Goal: Download file/media

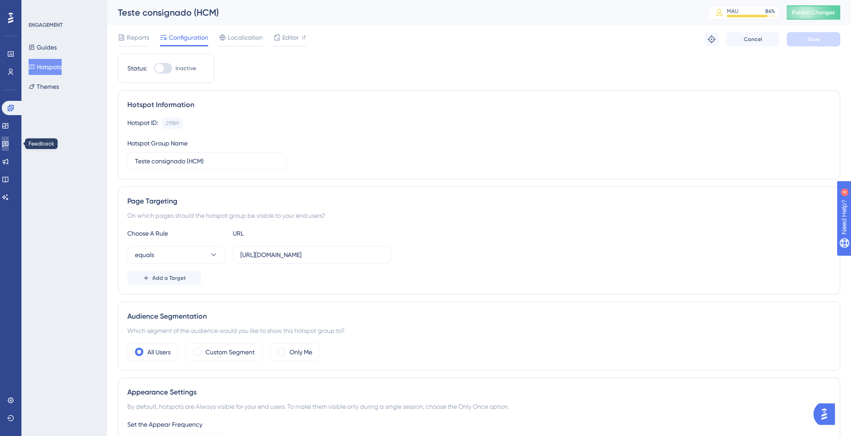
click at [9, 148] on link at bounding box center [5, 144] width 7 height 14
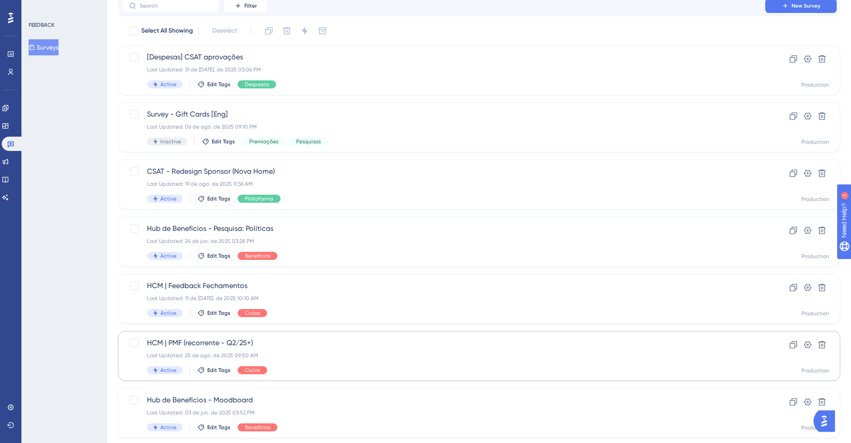
scroll to position [41, 0]
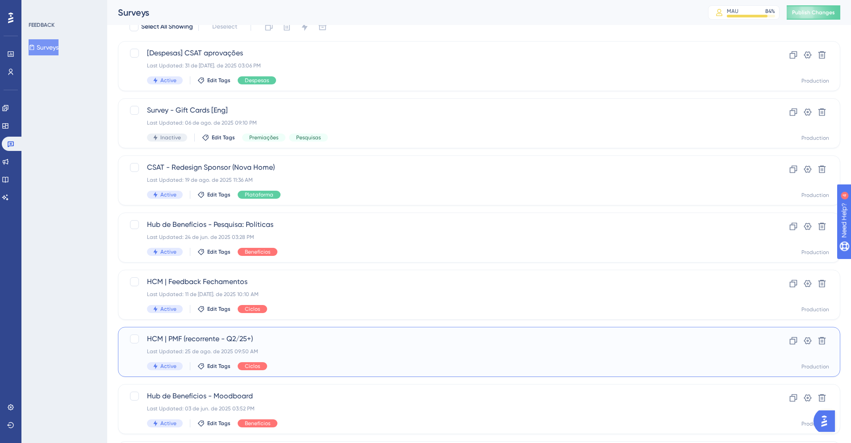
click at [248, 344] on span "HCM | PMF (recorrente - Q2/25+)" at bounding box center [443, 339] width 593 height 11
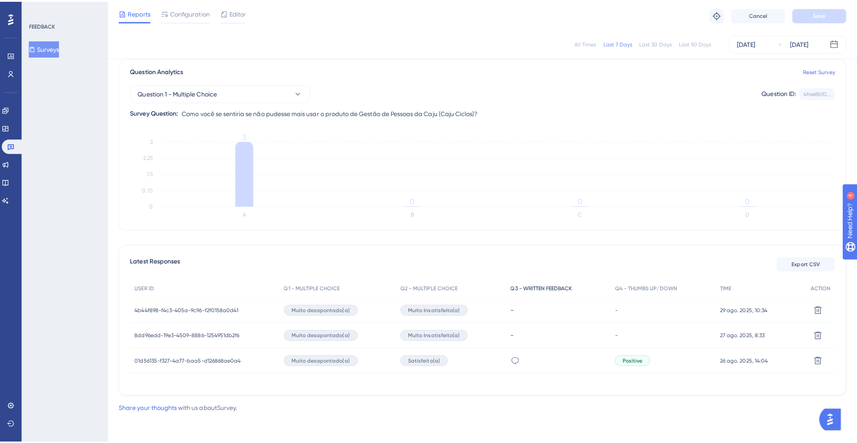
scroll to position [68, 0]
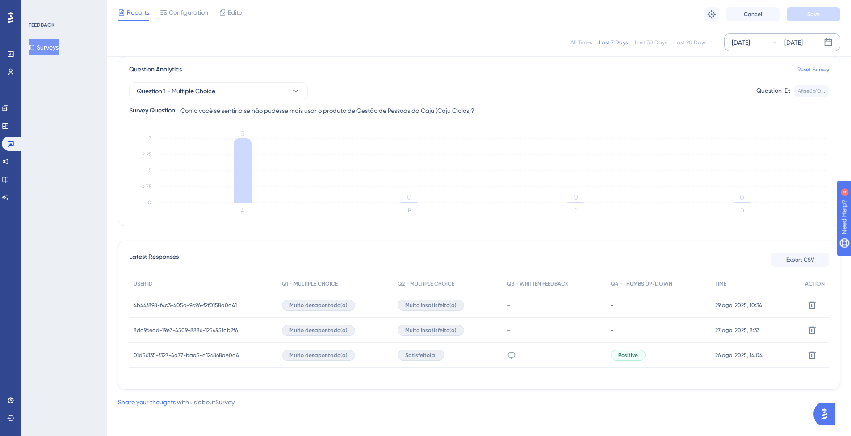
click at [743, 44] on div "[DATE]" at bounding box center [740, 42] width 18 height 11
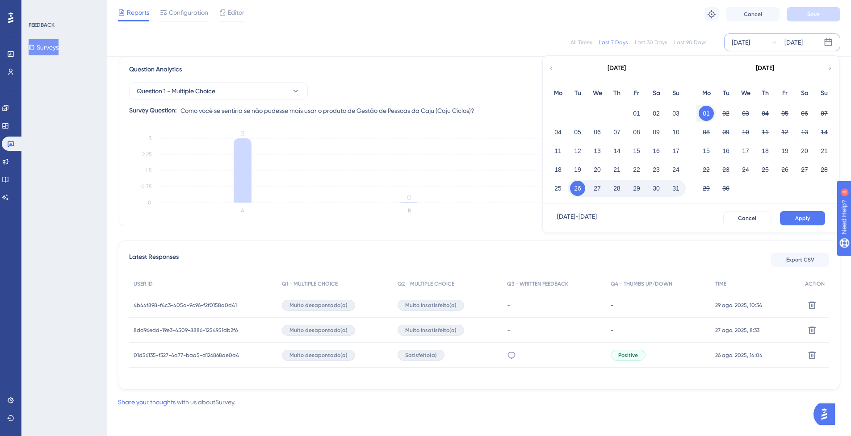
click at [551, 69] on icon at bounding box center [551, 68] width 6 height 8
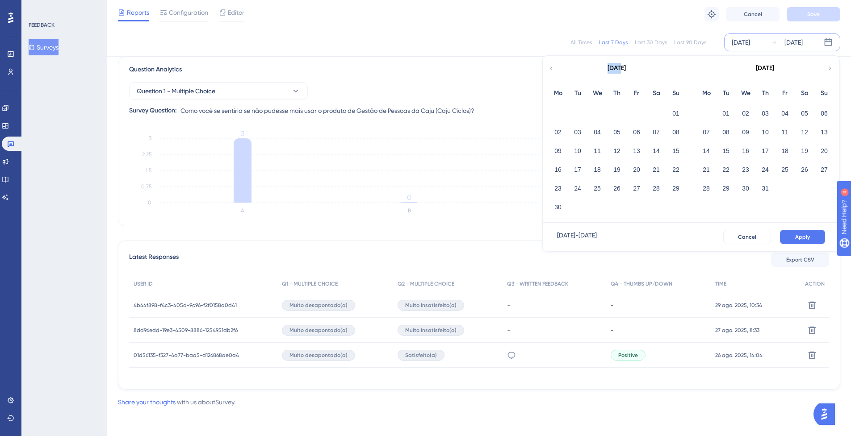
click at [551, 69] on icon at bounding box center [551, 68] width 6 height 8
click at [833, 68] on div "[DATE]" at bounding box center [764, 68] width 147 height 25
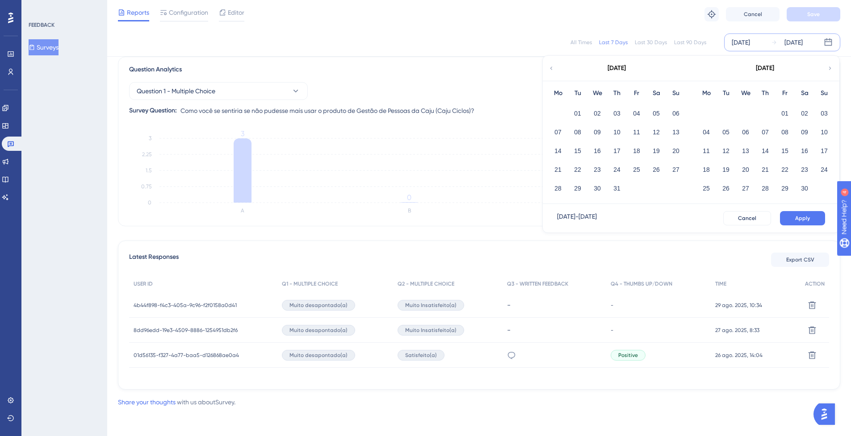
click at [833, 68] on div "[DATE]" at bounding box center [764, 68] width 147 height 25
click at [828, 68] on icon at bounding box center [830, 68] width 6 height 8
click at [741, 109] on button "01" at bounding box center [745, 113] width 15 height 15
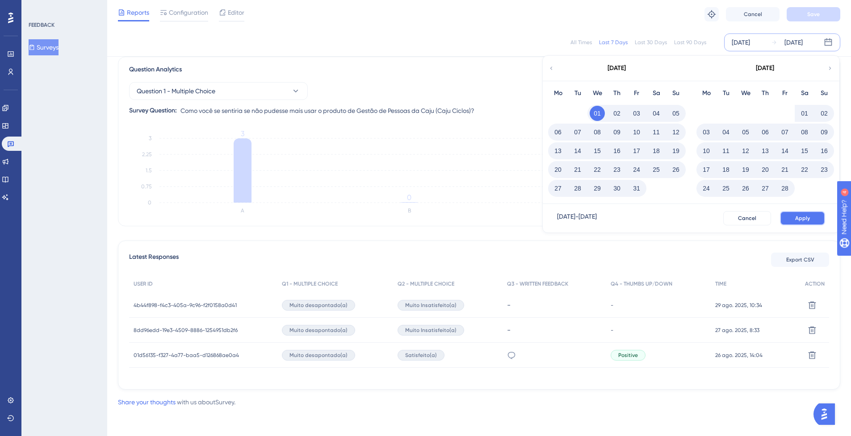
click at [795, 221] on span "Apply" at bounding box center [802, 218] width 15 height 7
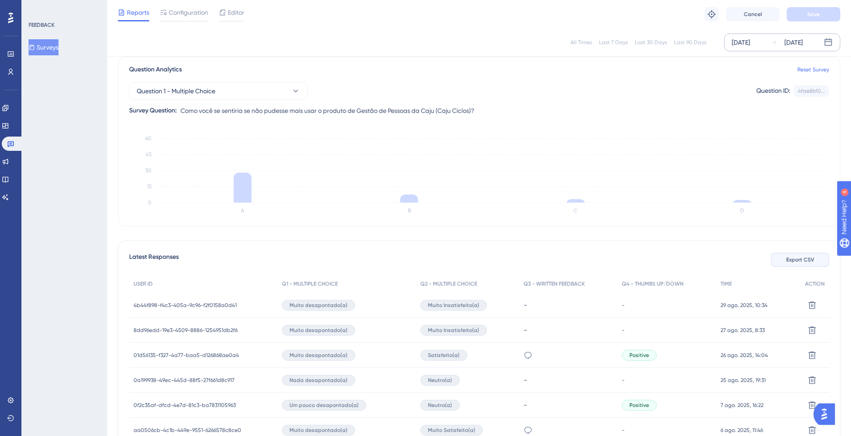
click at [790, 261] on span "Export CSV" at bounding box center [800, 259] width 28 height 7
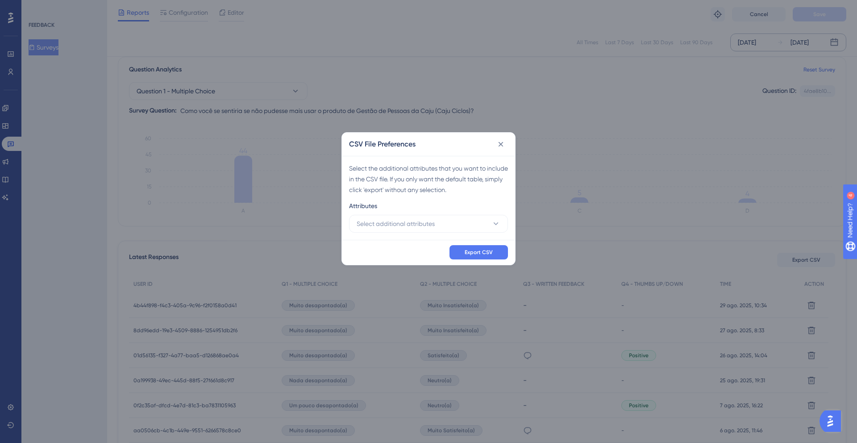
click at [429, 233] on div "Select the additional attributes that you want to include in the CSV file. If y…" at bounding box center [428, 198] width 173 height 84
click at [414, 230] on button "Select additional attributes" at bounding box center [428, 224] width 159 height 18
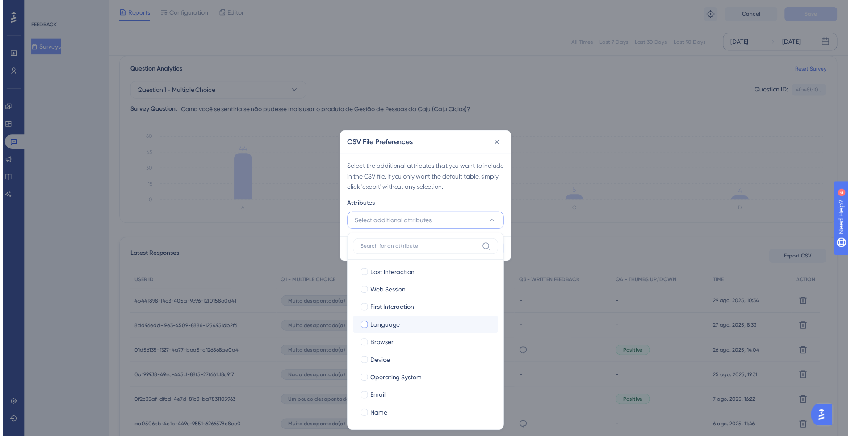
scroll to position [4, 0]
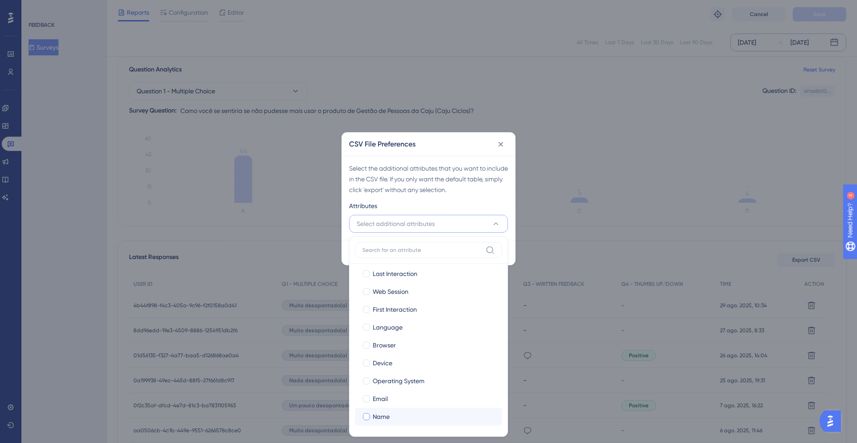
click at [395, 410] on label "Name Name" at bounding box center [428, 417] width 147 height 18
click at [367, 421] on input "Name" at bounding box center [367, 421] width 0 height 0
checkbox input "false"
click at [396, 403] on div "Email" at bounding box center [434, 398] width 122 height 11
checkbox input "true"
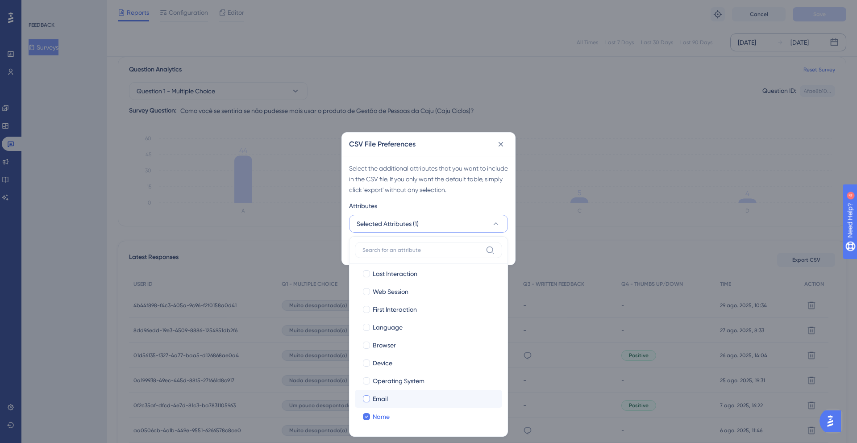
checkbox input "true"
click at [503, 201] on div "Attributes" at bounding box center [428, 208] width 159 height 14
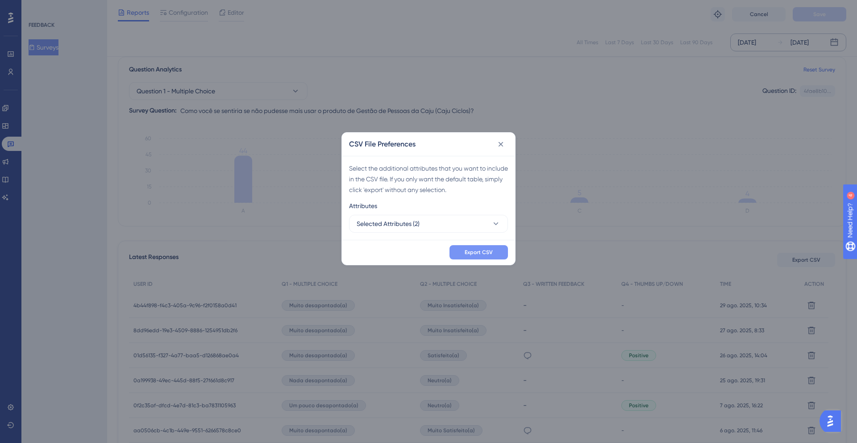
click at [497, 248] on button "Export CSV" at bounding box center [479, 252] width 59 height 14
